Goal: Task Accomplishment & Management: Complete application form

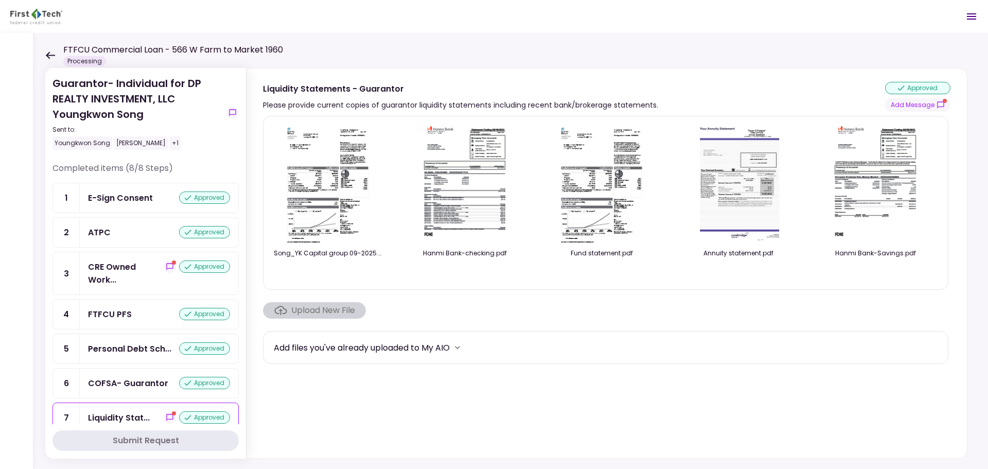
click at [47, 58] on icon at bounding box center [50, 55] width 10 height 8
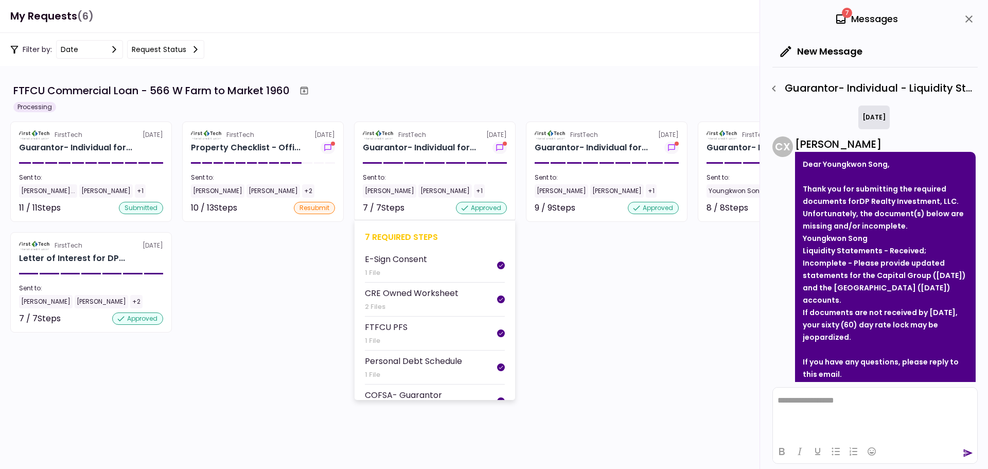
scroll to position [198, 0]
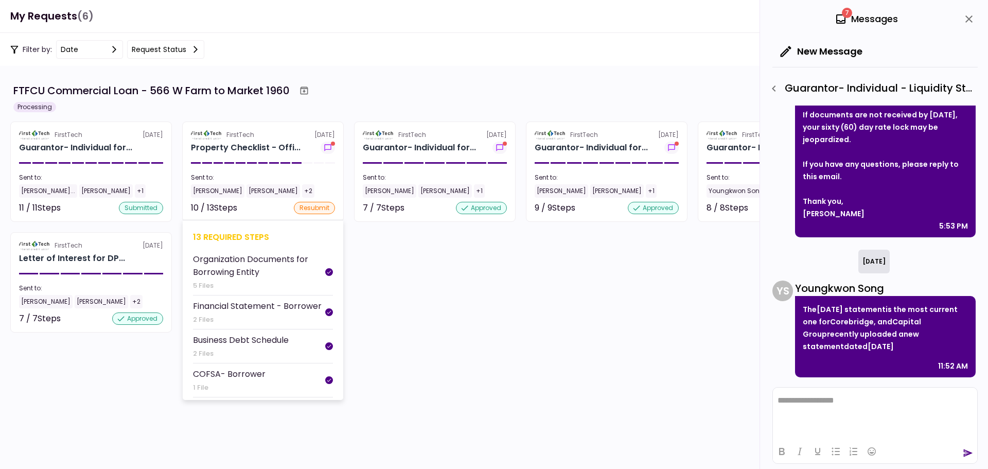
click at [286, 154] on section "FirstTech [DATE] Property Checklist - Offi... Sent to: [PERSON_NAME] [PERSON_NA…" at bounding box center [263, 171] width 162 height 100
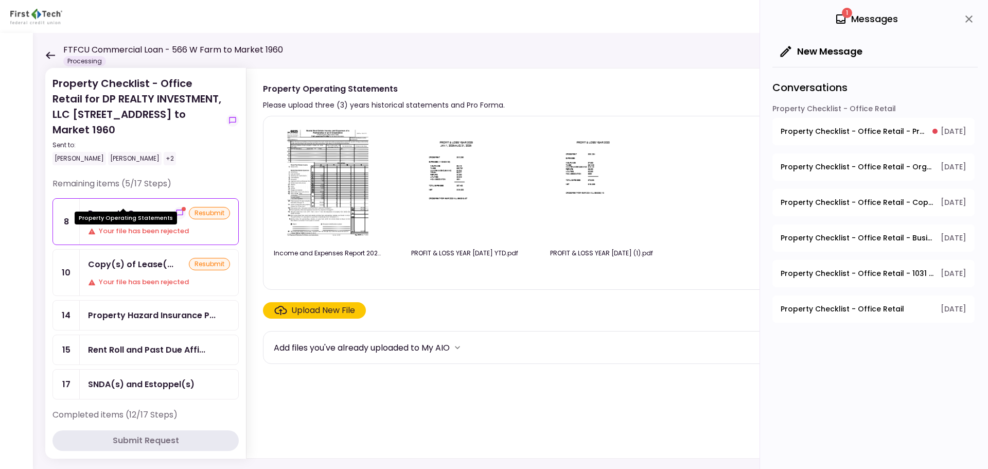
click at [134, 207] on div "Property Opera..." at bounding box center [124, 213] width 73 height 13
click at [146, 207] on div "Property Opera..." at bounding box center [124, 213] width 73 height 13
click at [170, 226] on div "Your file has been rejected" at bounding box center [159, 231] width 142 height 10
click at [176, 209] on icon "show-messages" at bounding box center [179, 212] width 7 height 7
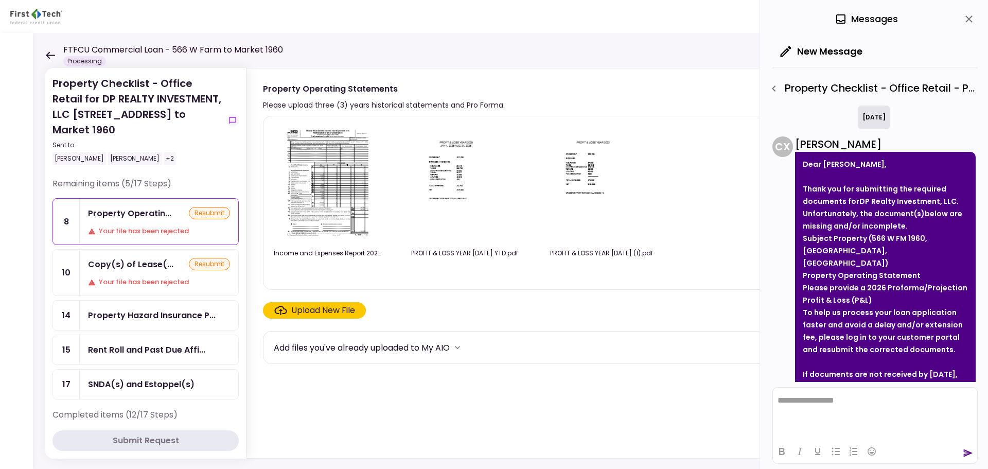
scroll to position [107, 0]
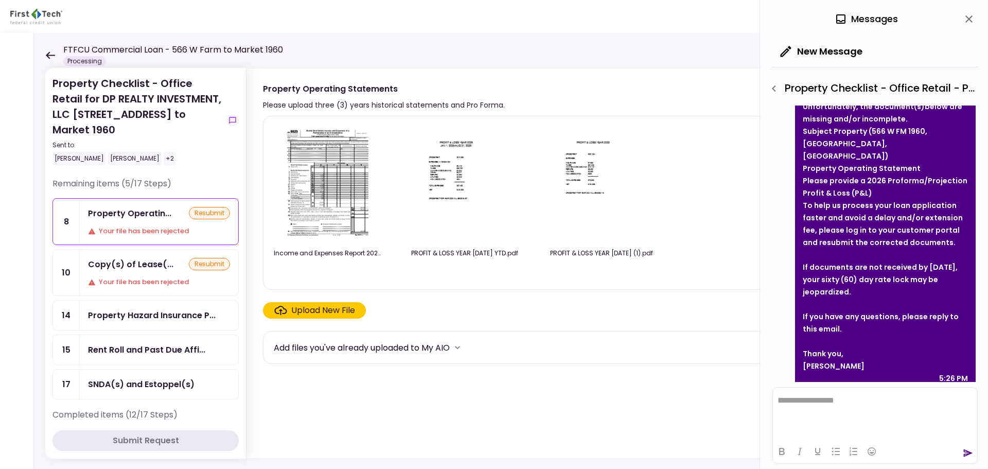
click at [322, 310] on div "Upload New File" at bounding box center [323, 310] width 64 height 12
click at [0, 0] on input "Upload New File" at bounding box center [0, 0] width 0 height 0
click at [325, 307] on div "Upload New File" at bounding box center [323, 310] width 64 height 12
click at [0, 0] on input "Upload New File" at bounding box center [0, 0] width 0 height 0
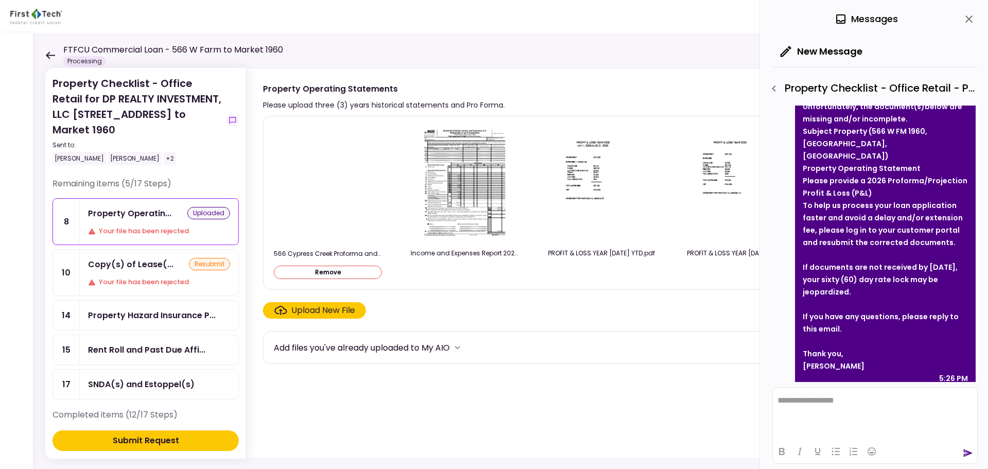
drag, startPoint x: 140, startPoint y: 437, endPoint x: 153, endPoint y: 439, distance: 13.0
click at [153, 439] on div "Submit Request" at bounding box center [146, 440] width 66 height 12
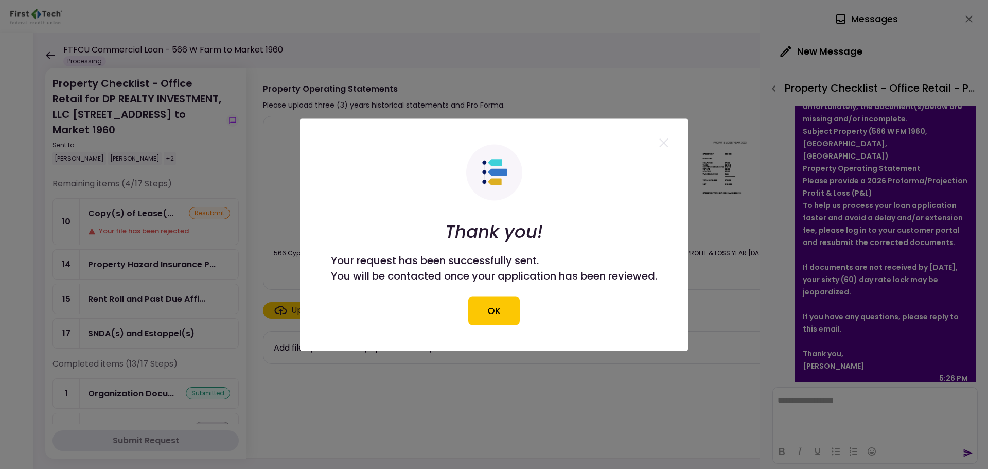
click at [143, 278] on div at bounding box center [494, 234] width 988 height 469
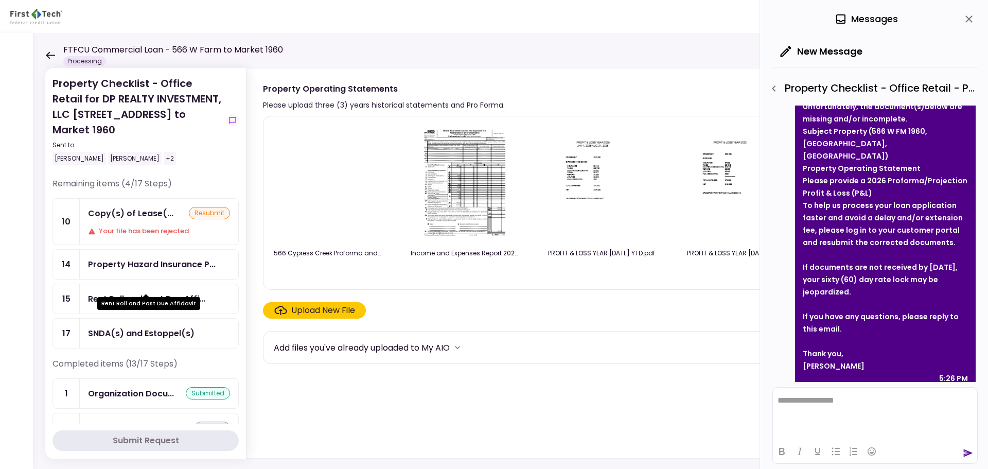
click at [147, 292] on div "Rent Roll and Past Due Affi..." at bounding box center [146, 298] width 117 height 13
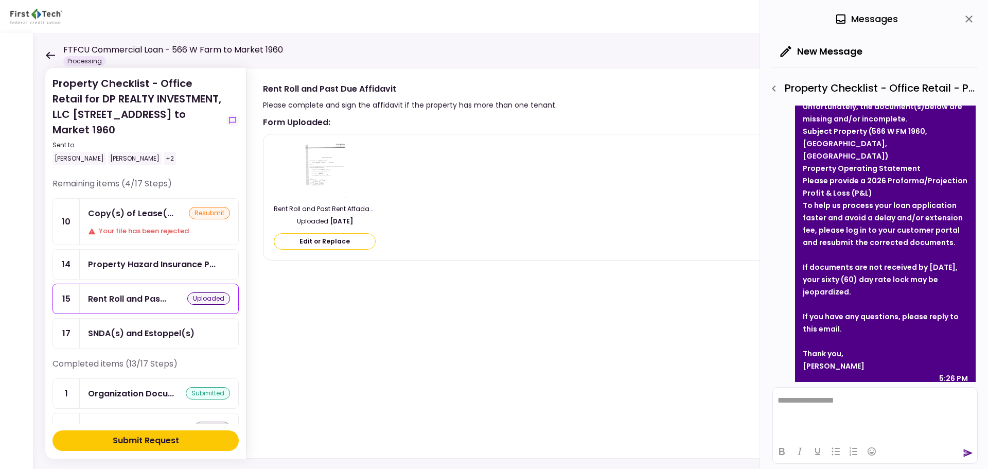
click at [166, 444] on div "Submit Request" at bounding box center [146, 440] width 66 height 12
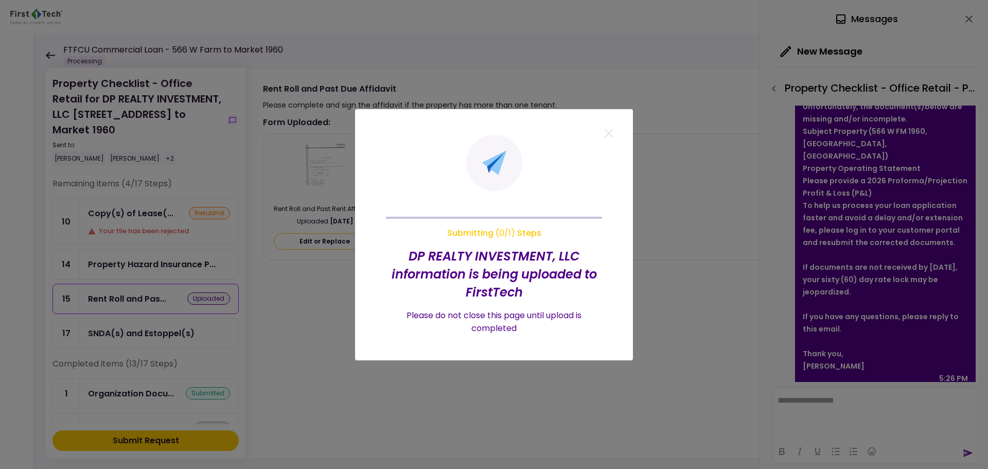
click at [133, 446] on div at bounding box center [494, 234] width 988 height 469
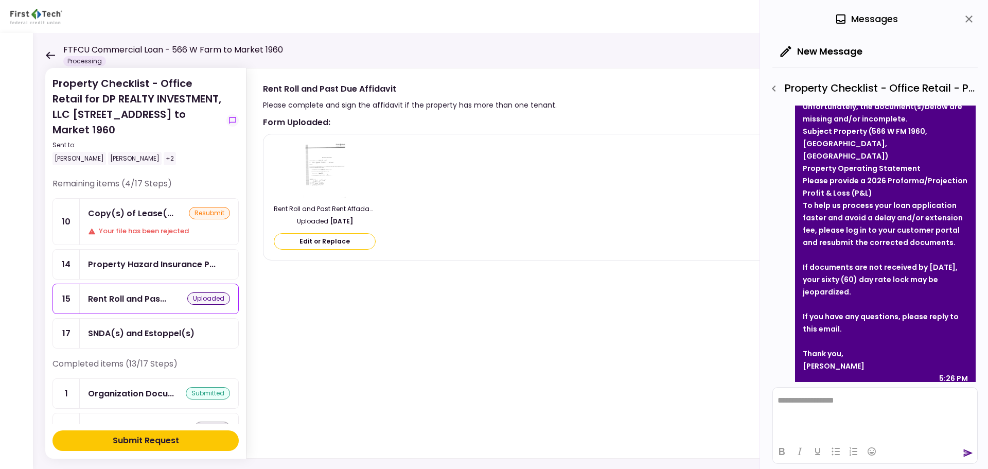
click at [132, 431] on button "Submit Request" at bounding box center [145, 440] width 186 height 21
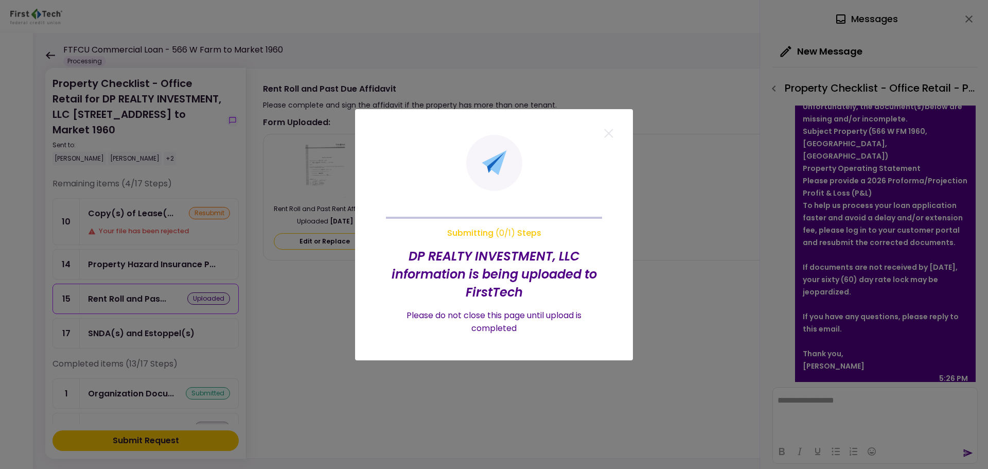
click at [604, 139] on button at bounding box center [608, 135] width 9 height 13
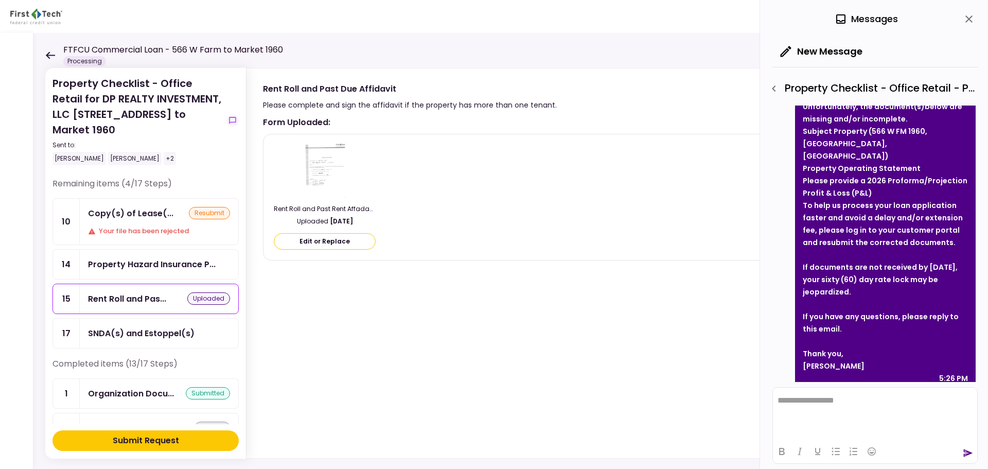
click at [48, 62] on div "FTFCU Commercial Loan - 566 W Farm to Market 1960 Processing" at bounding box center [164, 55] width 238 height 23
click at [51, 55] on icon at bounding box center [50, 54] width 9 height 7
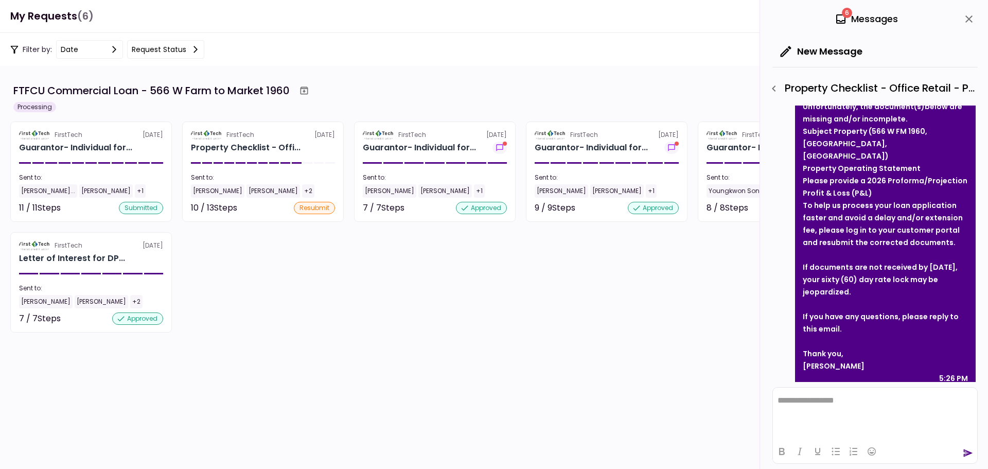
click at [263, 314] on div "FirstTech [DATE] Guarantor- Individual for... Sent to: [PERSON_NAME]... [PERSON…" at bounding box center [493, 226] width 967 height 211
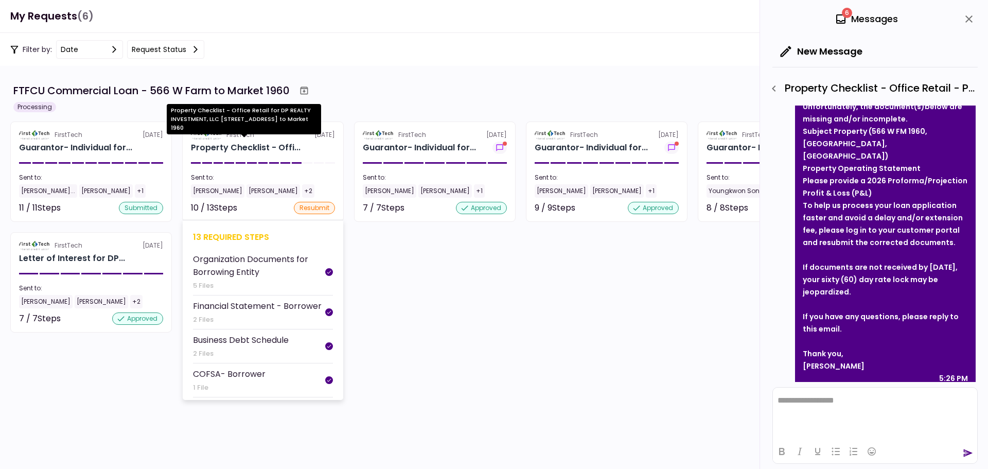
click at [260, 153] on div "Property Checklist - Offi..." at bounding box center [246, 147] width 110 height 12
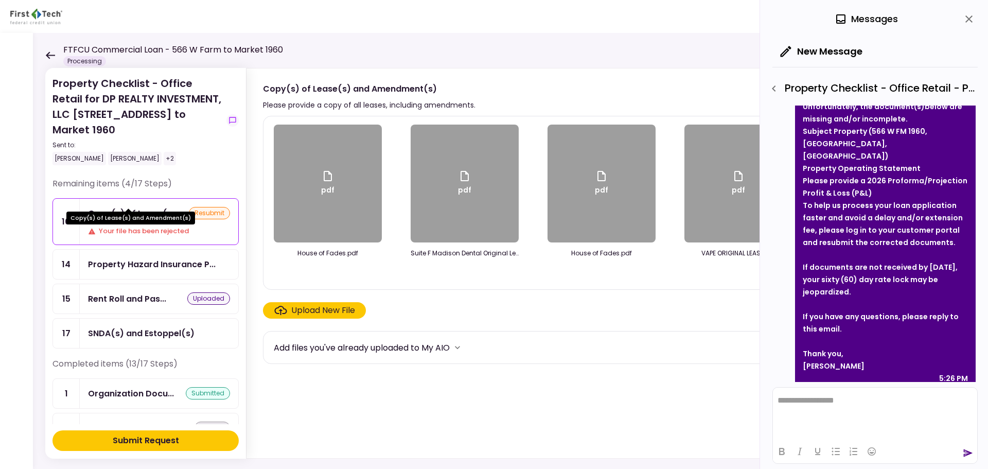
click at [145, 207] on div "Copy(s) of Lease(..." at bounding box center [130, 213] width 85 height 13
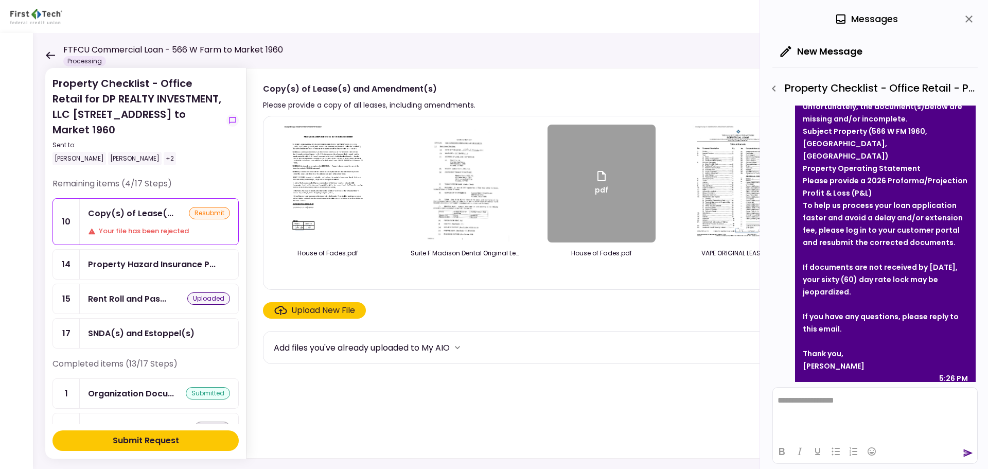
click at [482, 289] on div "House of Fades.pdf Suite F Madison Dental Original Lease.pdf pdf House of Fades…" at bounding box center [622, 203] width 718 height 174
click at [337, 313] on div "Upload New File" at bounding box center [323, 310] width 64 height 12
click at [0, 0] on input "Upload New File" at bounding box center [0, 0] width 0 height 0
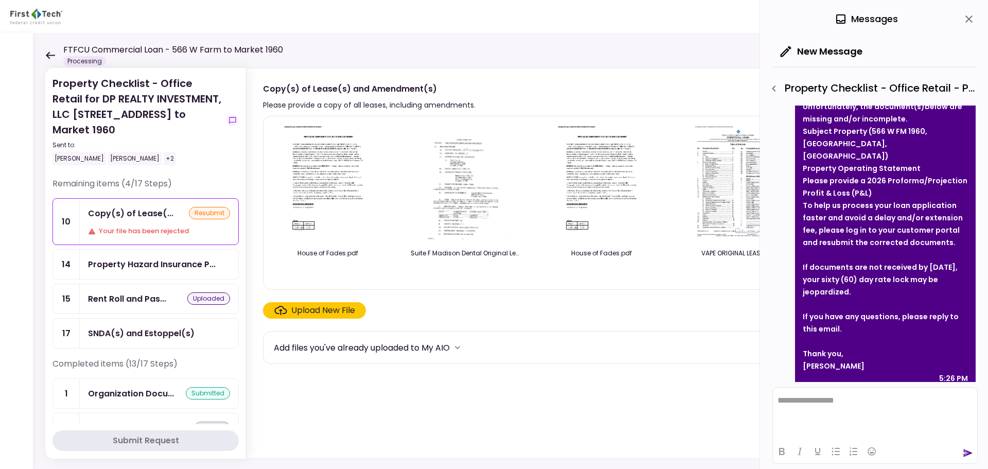
click at [318, 315] on div "Upload New File" at bounding box center [323, 310] width 64 height 12
click at [0, 0] on input "Upload New File" at bounding box center [0, 0] width 0 height 0
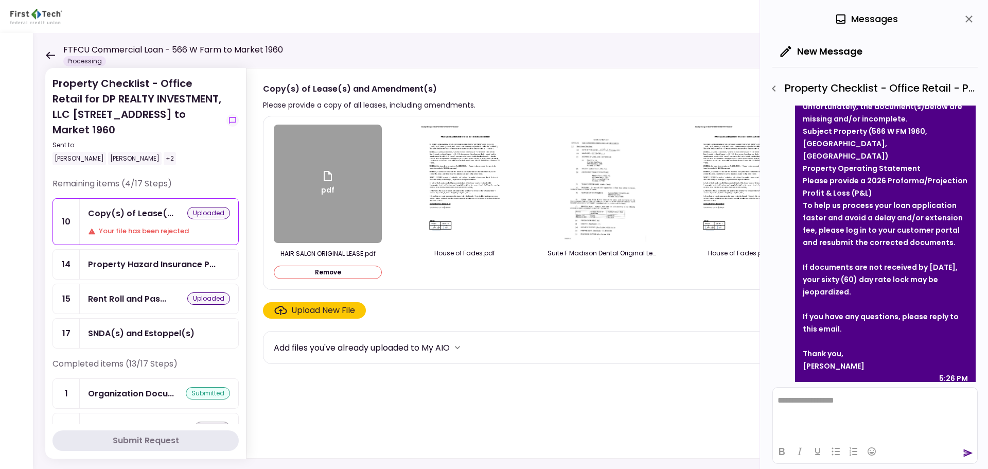
click at [187, 438] on button "Submit Request" at bounding box center [145, 440] width 186 height 21
click at [307, 407] on section "pdf HAIR SALON ORIGINAL LEASE.pdf Remove House of Fades.pdf Suite F Madison Den…" at bounding box center [623, 285] width 720 height 338
click at [189, 434] on button "Submit Request" at bounding box center [145, 440] width 186 height 21
